Goal: Task Accomplishment & Management: Manage account settings

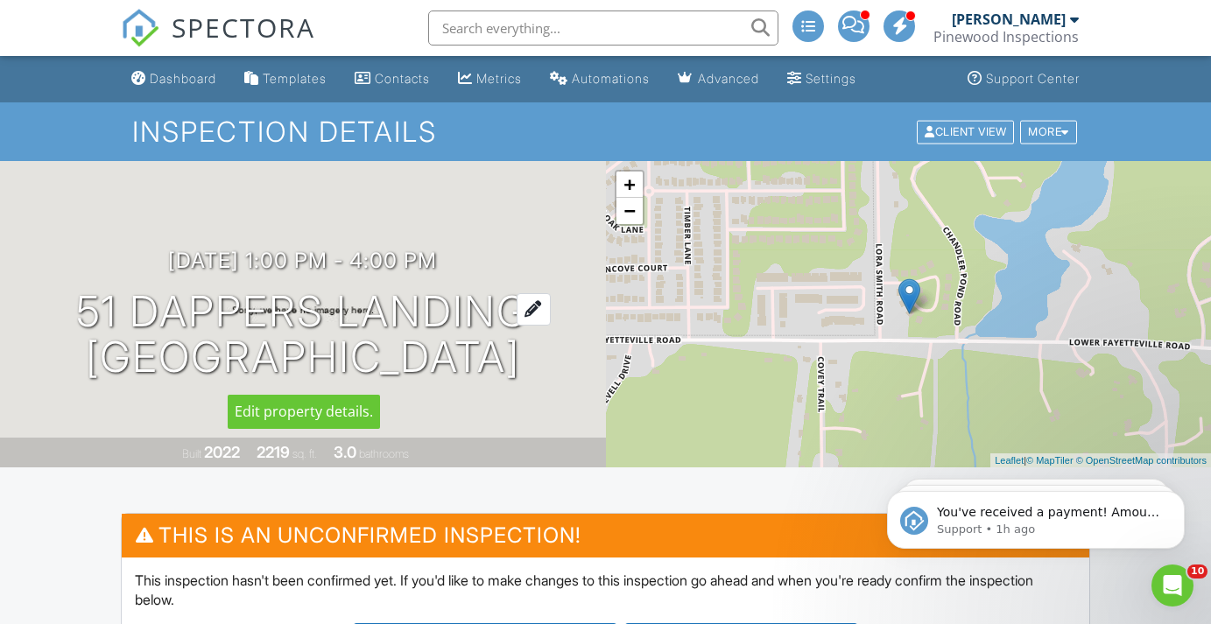
click at [94, 301] on h1 "51 Dappers Landing Newnan, GA 30265" at bounding box center [302, 335] width 453 height 93
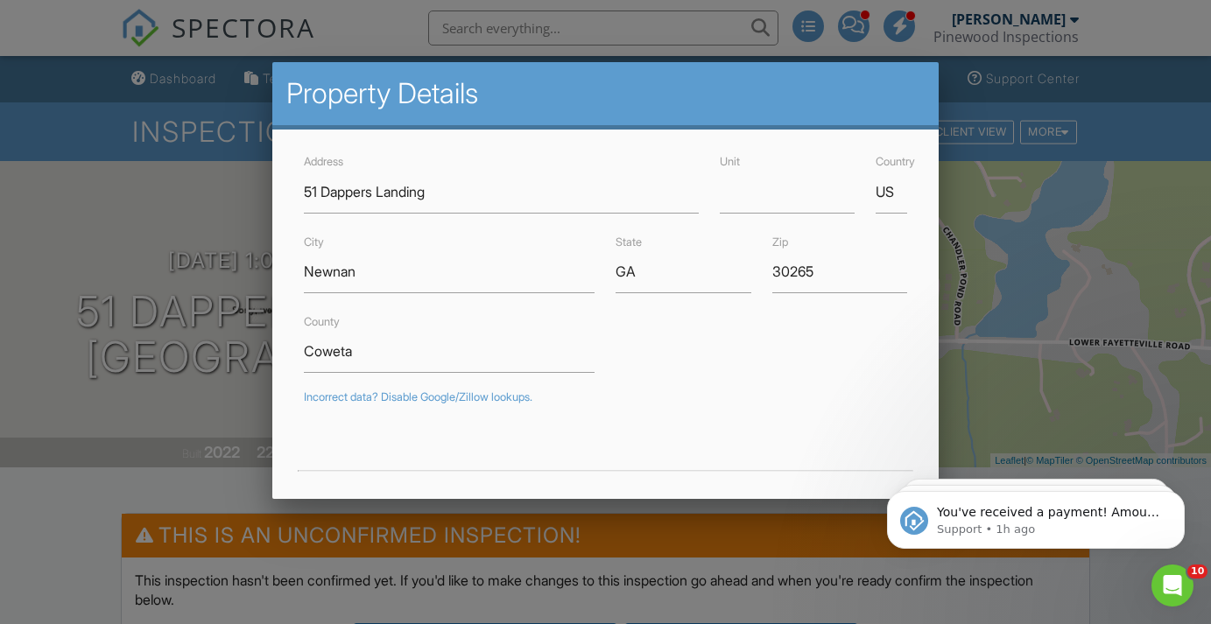
click at [996, 375] on div at bounding box center [605, 302] width 1211 height 780
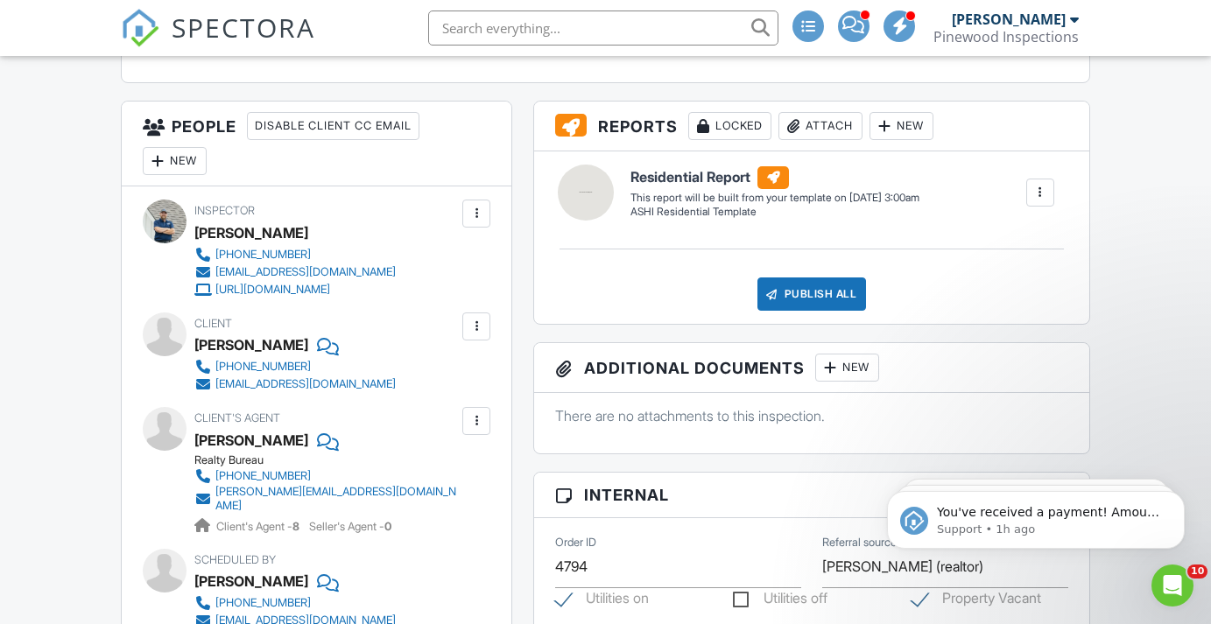
scroll to position [606, 0]
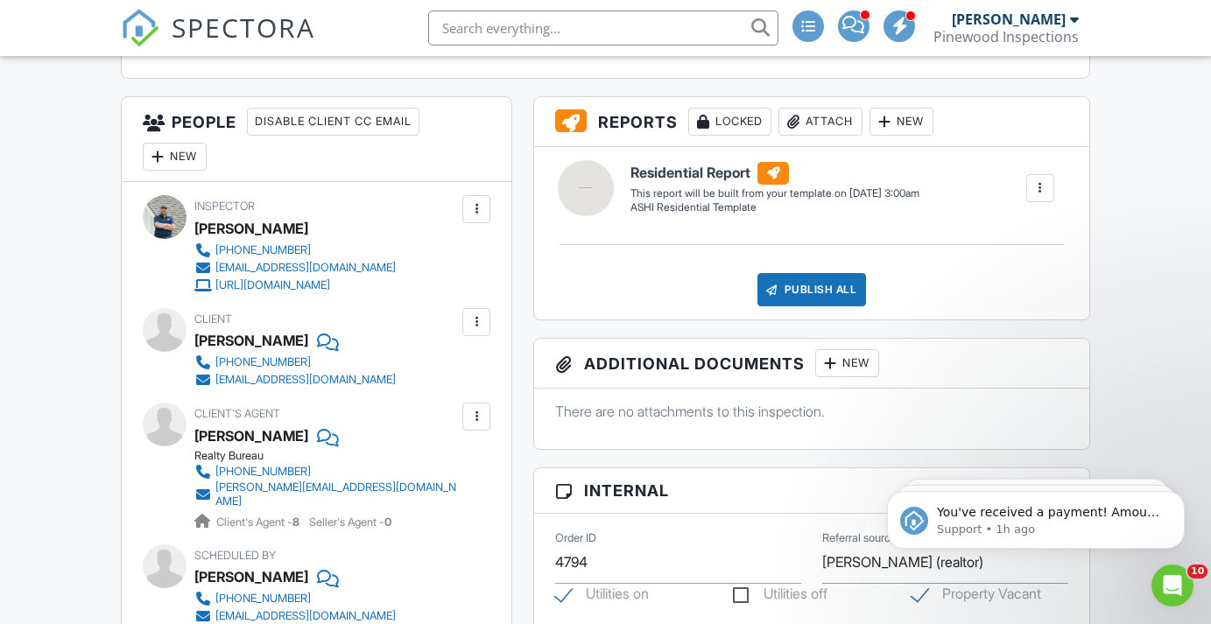
click at [179, 152] on div "New" at bounding box center [175, 157] width 64 height 28
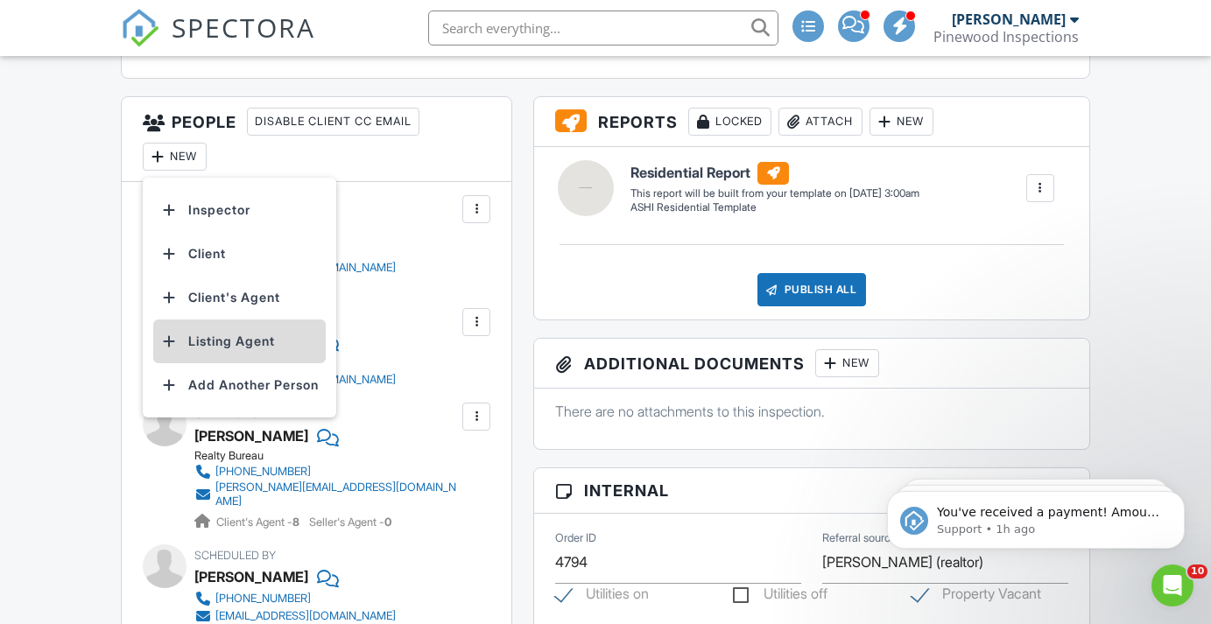
click at [242, 345] on li "Listing Agent" at bounding box center [239, 342] width 172 height 44
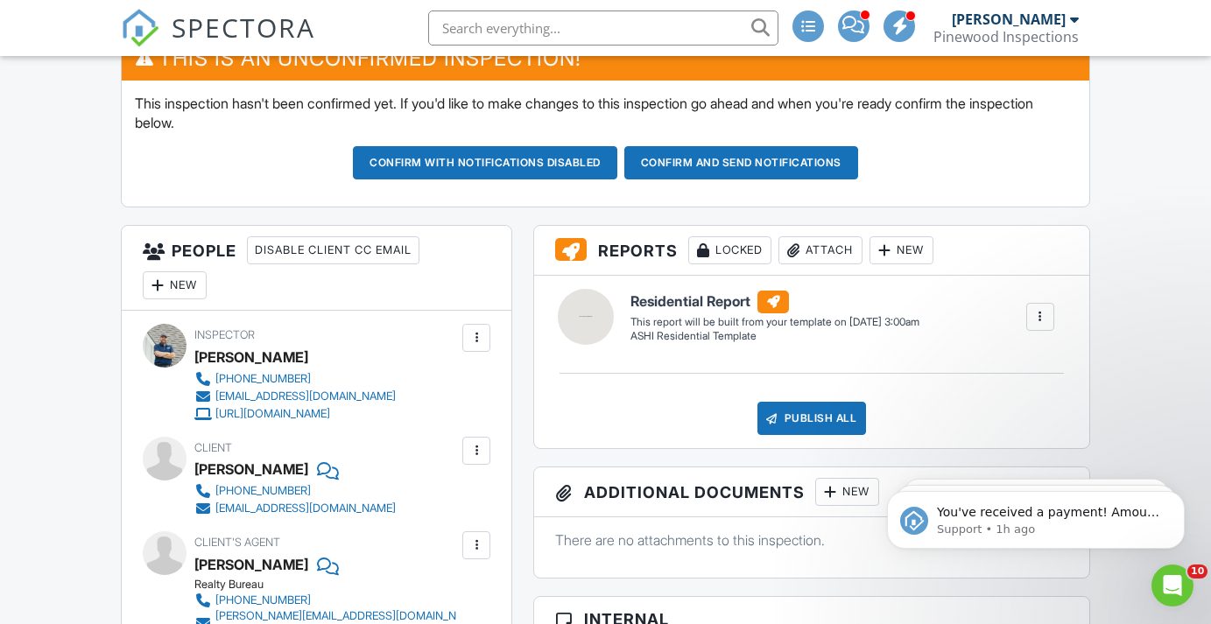
scroll to position [450, 0]
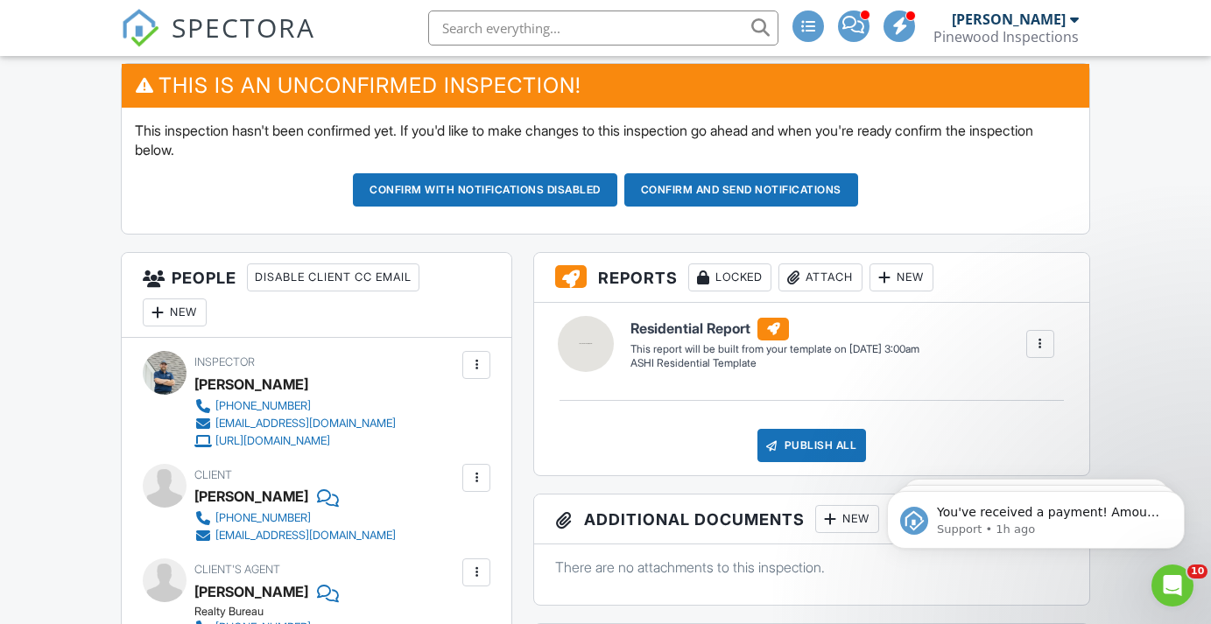
click at [617, 183] on button "Confirm and send notifications" at bounding box center [485, 189] width 264 height 33
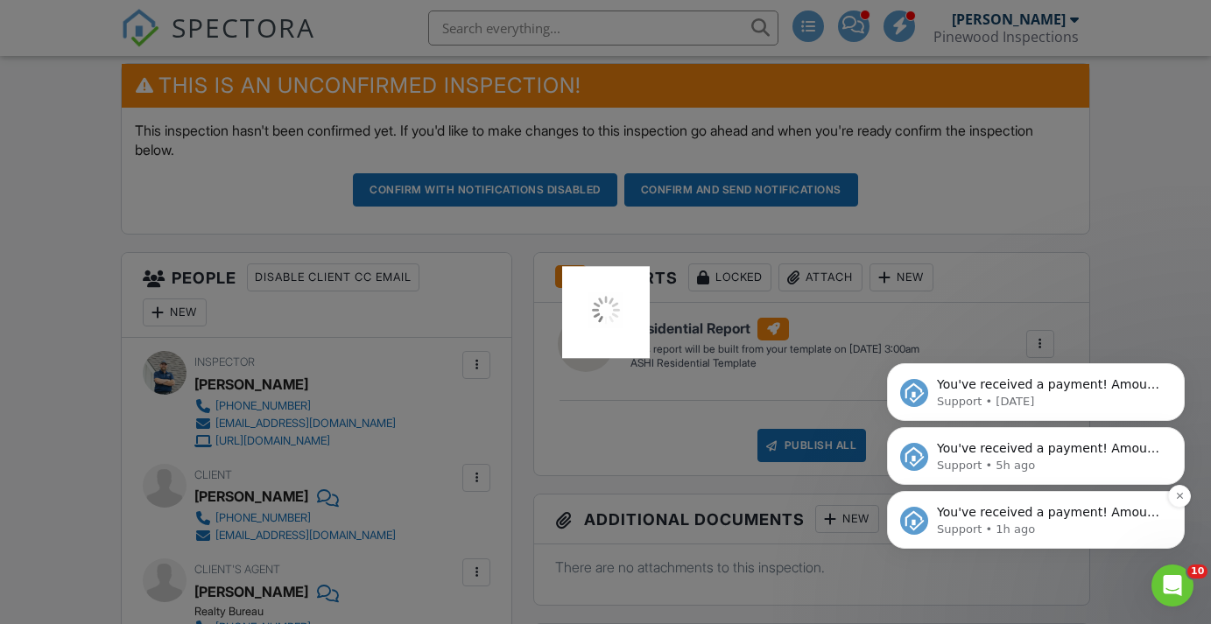
click at [1020, 510] on p "You've received a payment! Amount $290.00 Fee $8.28 Net $281.72 Transaction # p…" at bounding box center [1050, 513] width 226 height 18
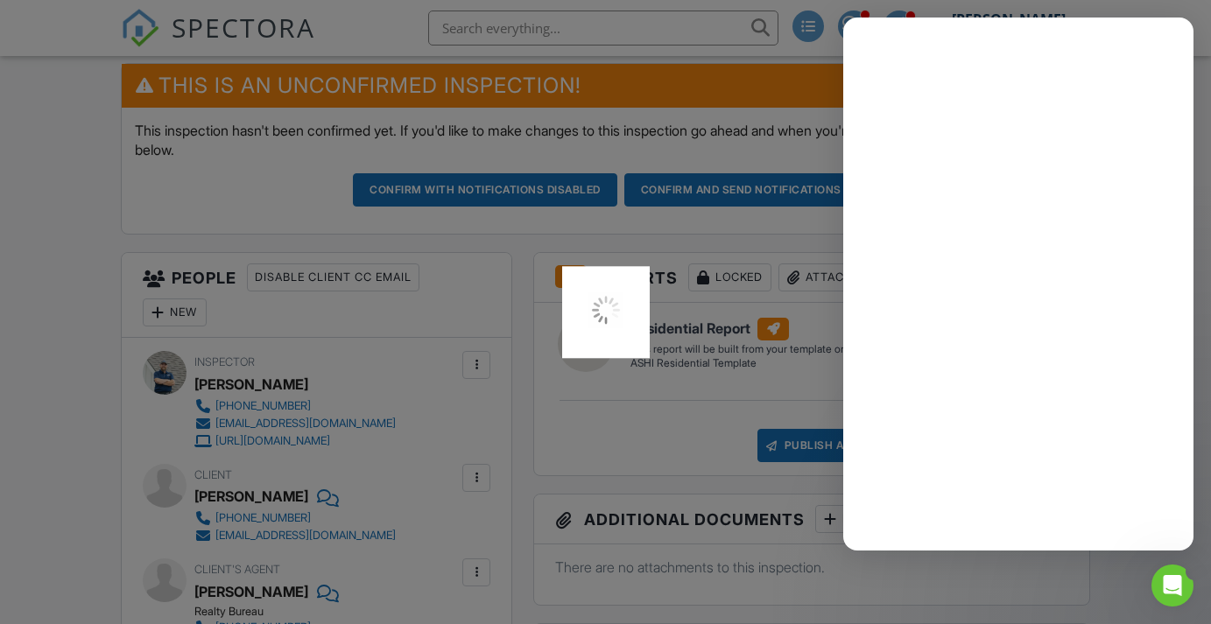
scroll to position [0, 0]
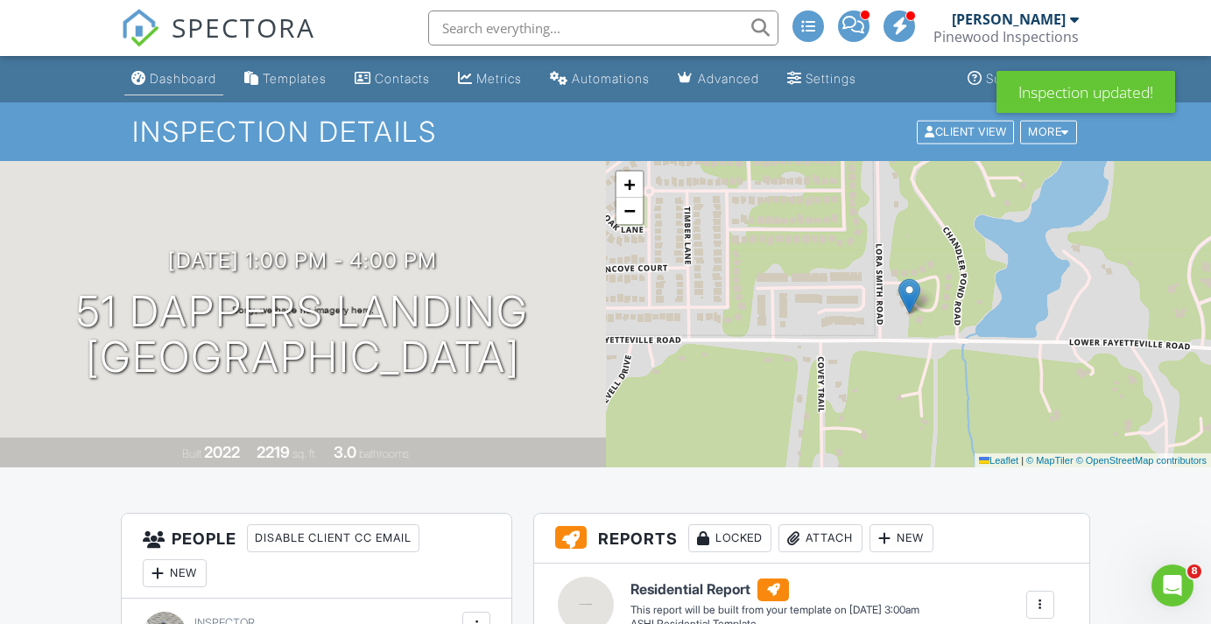
click at [182, 67] on link "Dashboard" at bounding box center [173, 79] width 99 height 32
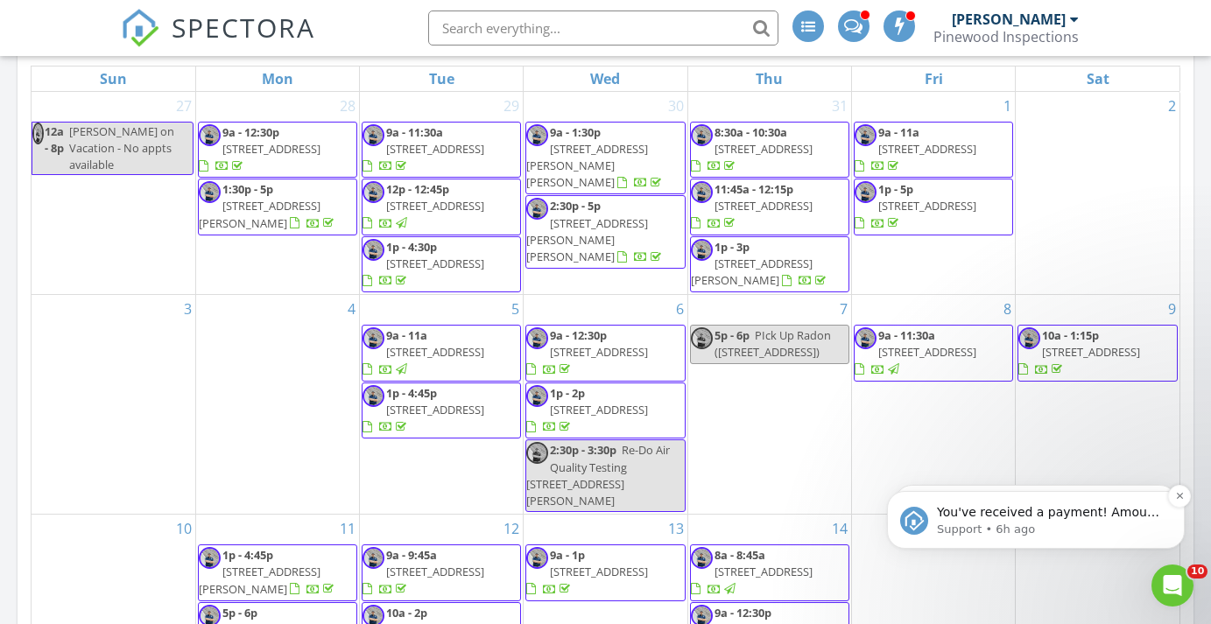
scroll to position [830, 0]
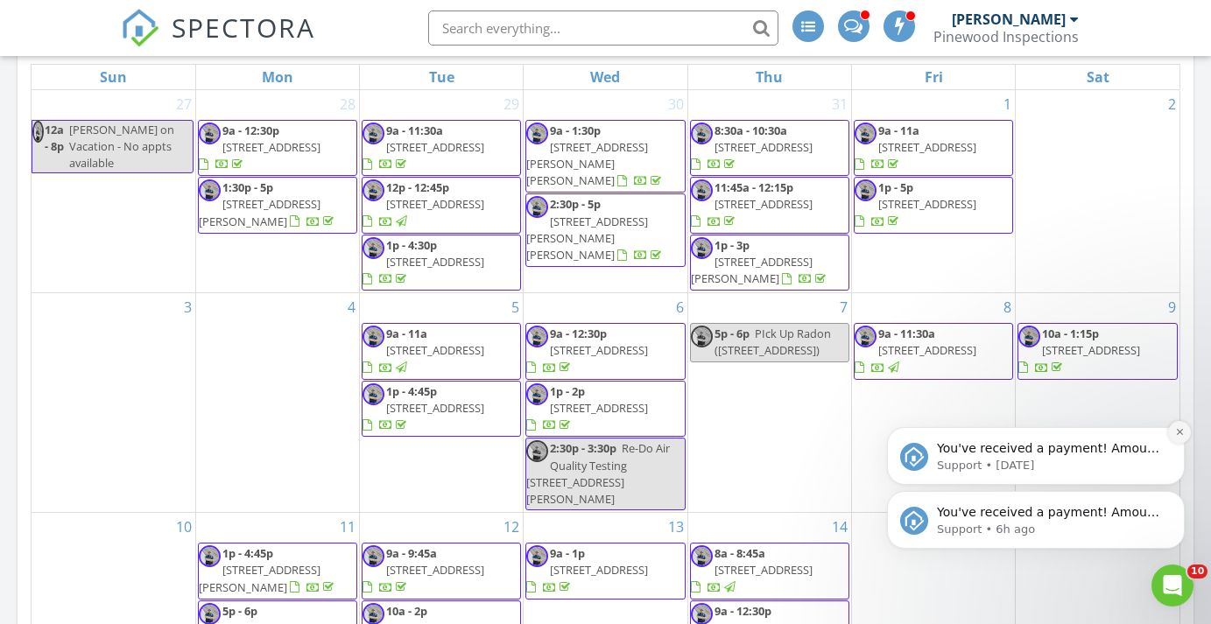
click at [1179, 434] on icon "Dismiss notification" at bounding box center [1180, 432] width 10 height 10
click at [1179, 498] on icon "Dismiss notification" at bounding box center [1180, 496] width 10 height 10
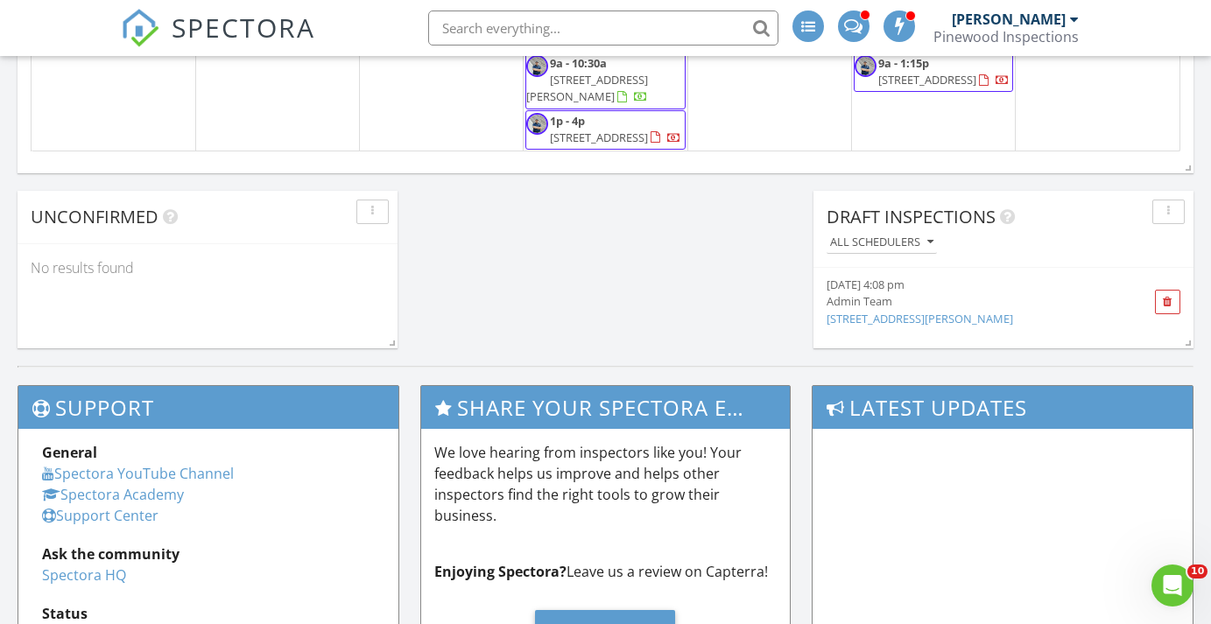
scroll to position [1440, 0]
